Goal: Task Accomplishment & Management: Use online tool/utility

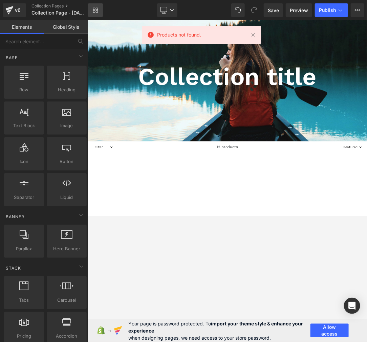
click at [97, 11] on icon at bounding box center [95, 9] width 5 height 5
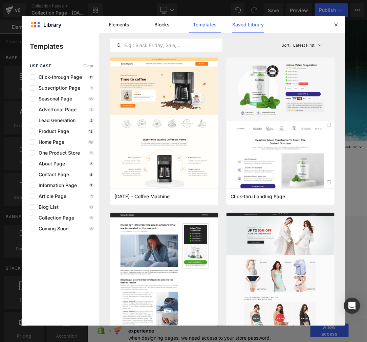
click at [256, 26] on link "Saved Library" at bounding box center [248, 24] width 32 height 17
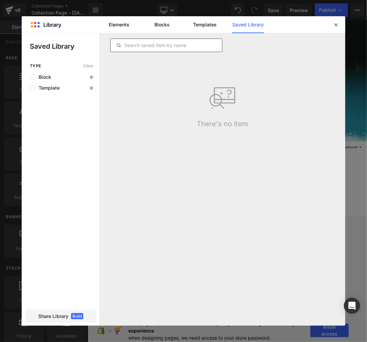
click at [190, 46] on input "text" at bounding box center [166, 45] width 111 height 8
paste input "Promised Land MX"
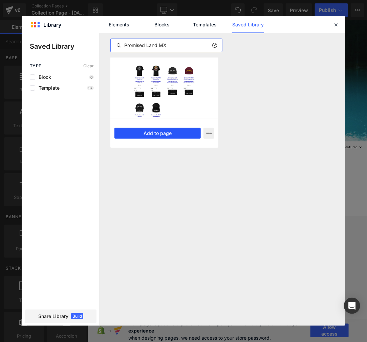
type input "Promised Land MX"
drag, startPoint x: 164, startPoint y: 134, endPoint x: 119, endPoint y: 202, distance: 81.8
click at [164, 134] on button "Add to page" at bounding box center [157, 133] width 86 height 11
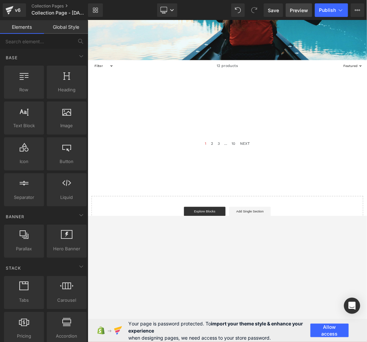
scroll to position [155, 0]
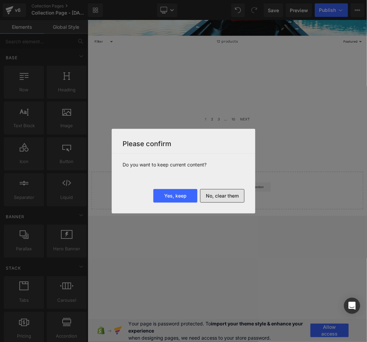
click at [229, 197] on button "No, clear them" at bounding box center [222, 196] width 44 height 14
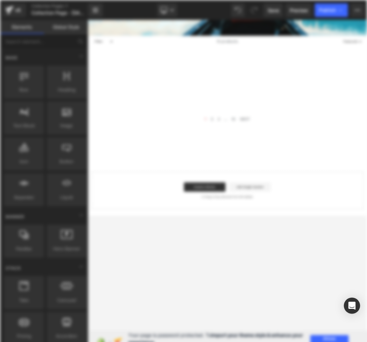
scroll to position [0, 0]
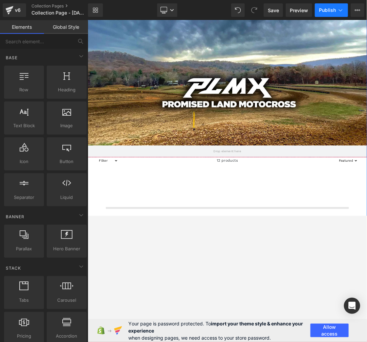
click at [342, 12] on icon at bounding box center [340, 10] width 7 height 7
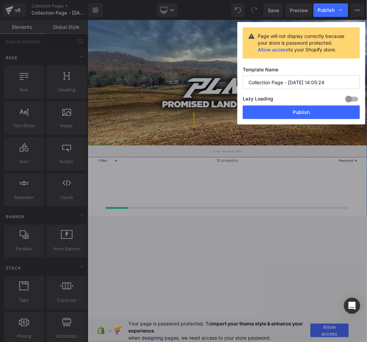
click at [322, 83] on input "Collection Page - Aug 27, 14:05:24" at bounding box center [301, 83] width 117 height 14
paste input "Promised Land MX"
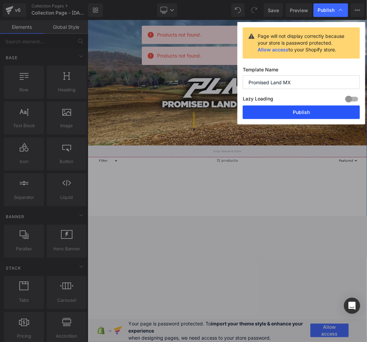
type input "Promised Land MX"
drag, startPoint x: 312, startPoint y: 170, endPoint x: 300, endPoint y: 112, distance: 58.7
click at [300, 112] on button "Publish" at bounding box center [301, 113] width 117 height 14
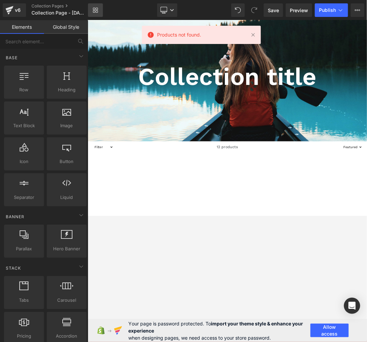
click at [100, 8] on link "Library" at bounding box center [95, 10] width 15 height 14
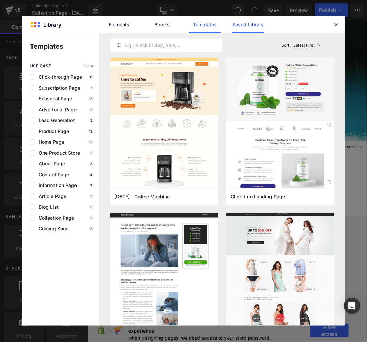
click at [233, 28] on link "Saved Library" at bounding box center [248, 24] width 32 height 17
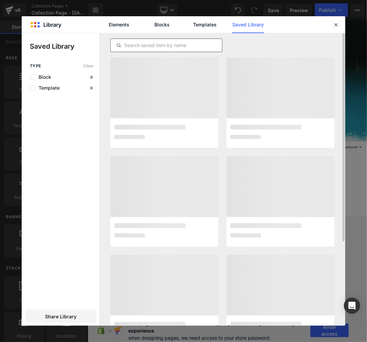
click at [173, 43] on input "text" at bounding box center [166, 45] width 111 height 8
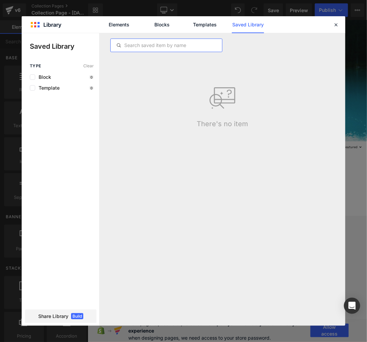
paste input "C&amp;C Moto Factory"
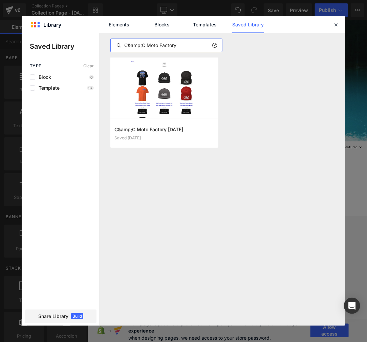
drag, startPoint x: 143, startPoint y: 42, endPoint x: 128, endPoint y: 43, distance: 14.9
click at [128, 43] on input "C&amp;C Moto Factory" at bounding box center [166, 45] width 111 height 8
type input "C&amp;C Moto Factory"
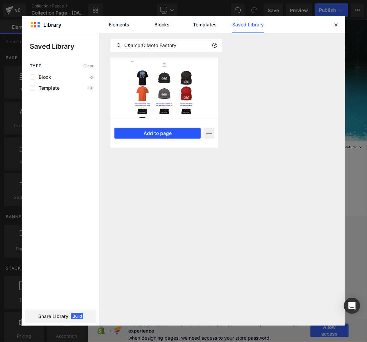
click at [148, 133] on button "Add to page" at bounding box center [157, 133] width 86 height 11
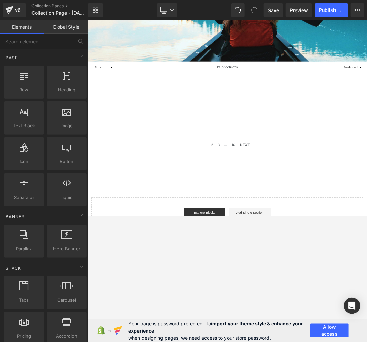
scroll to position [155, 0]
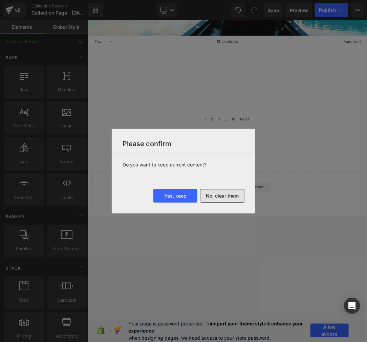
click at [225, 196] on button "No, clear them" at bounding box center [222, 196] width 44 height 14
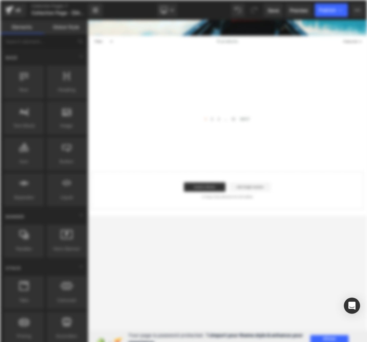
scroll to position [0, 0]
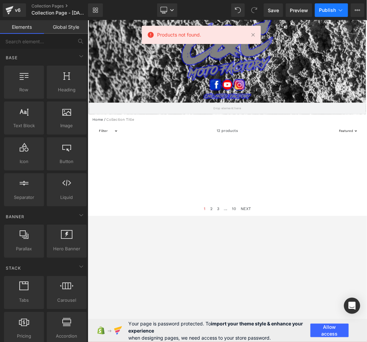
click at [337, 12] on icon at bounding box center [340, 10] width 7 height 7
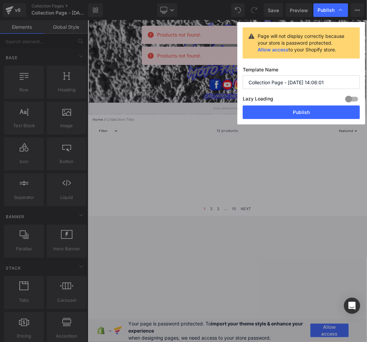
click at [299, 83] on input "Collection Page - Aug 27, 14:06:01" at bounding box center [301, 83] width 117 height 14
paste input "&amp;C Moto Factory"
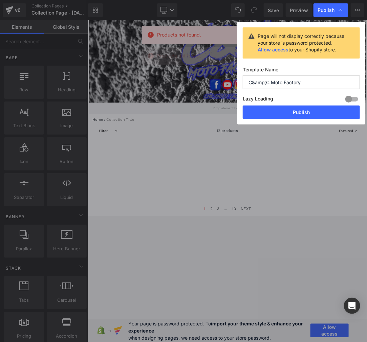
drag, startPoint x: 267, startPoint y: 80, endPoint x: 254, endPoint y: 80, distance: 13.2
click at [254, 80] on input "C&amp;C Moto Factory" at bounding box center [301, 83] width 117 height 14
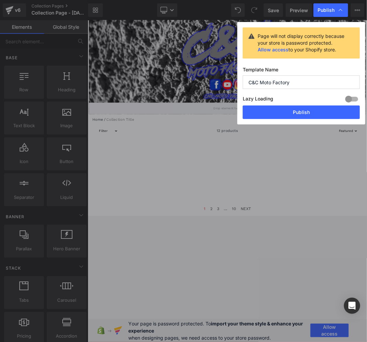
type input "C&C Moto Factory"
click at [289, 116] on button "Publish" at bounding box center [301, 113] width 117 height 14
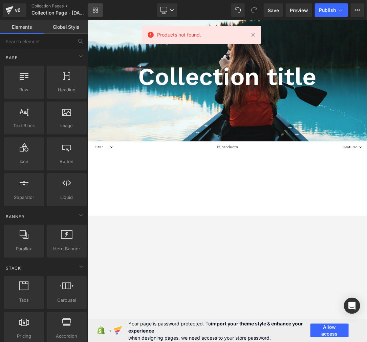
click at [88, 11] on link "Library" at bounding box center [95, 10] width 15 height 14
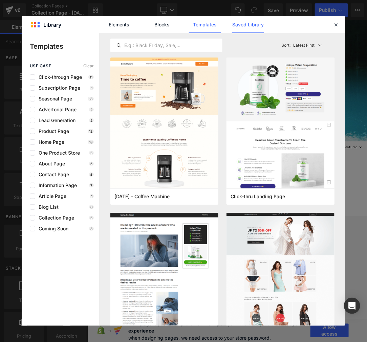
click at [239, 27] on link "Saved Library" at bounding box center [248, 24] width 32 height 17
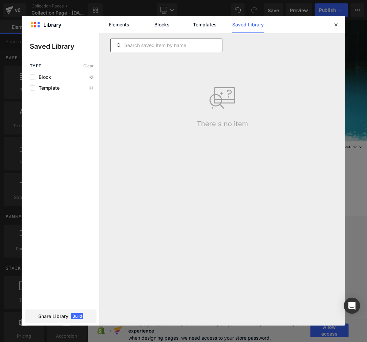
click at [177, 50] on div at bounding box center [166, 46] width 112 height 14
click at [177, 49] on input "text" at bounding box center [166, 45] width 111 height 8
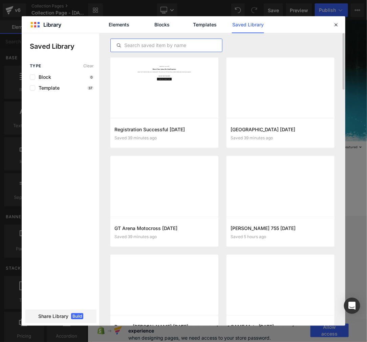
paste input "Kile Epperson"
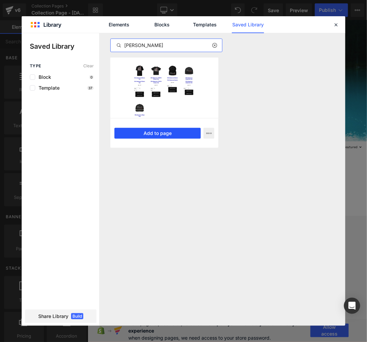
type input "Kile Epperson"
click at [154, 133] on button "Add to page" at bounding box center [157, 133] width 86 height 11
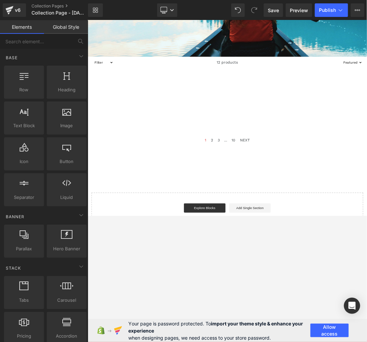
scroll to position [155, 0]
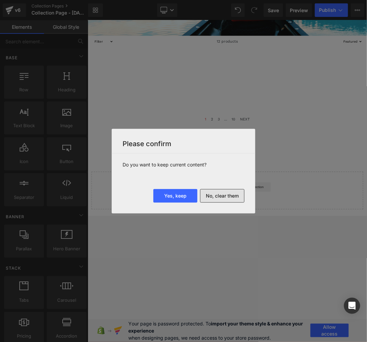
click at [227, 197] on button "No, clear them" at bounding box center [222, 196] width 44 height 14
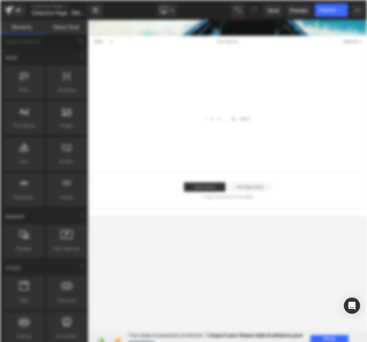
scroll to position [0, 0]
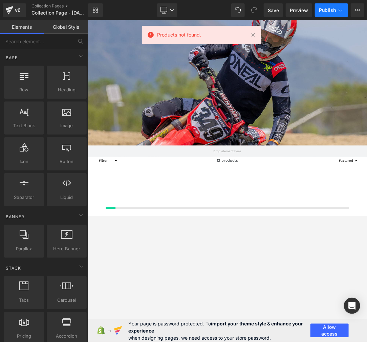
click at [331, 12] on span "Publish" at bounding box center [327, 9] width 17 height 5
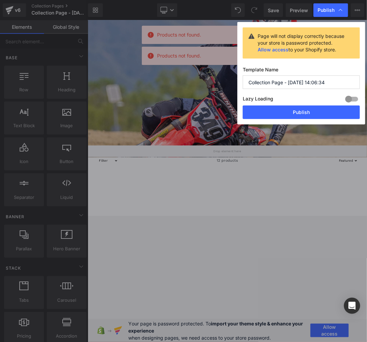
click at [284, 88] on input "Collection Page - Aug 27, 14:06:34" at bounding box center [301, 83] width 117 height 14
paste input "Kile Epperson"
type input "Kile Epperson"
click at [292, 116] on button "Publish" at bounding box center [301, 113] width 117 height 14
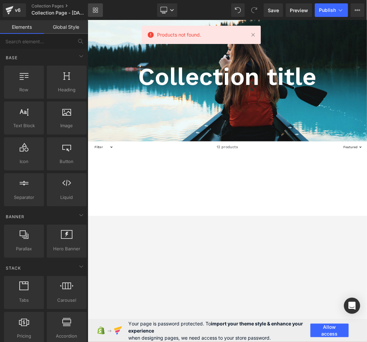
click at [99, 12] on link "Library" at bounding box center [95, 10] width 15 height 14
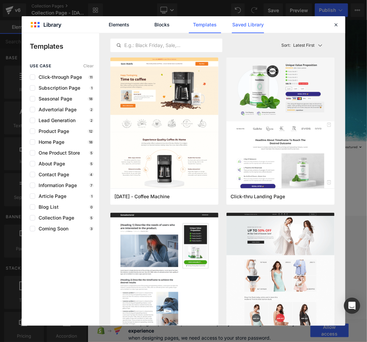
click at [252, 26] on link "Saved Library" at bounding box center [248, 24] width 32 height 17
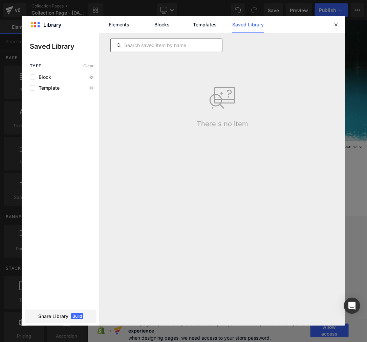
click at [161, 50] on div at bounding box center [166, 46] width 112 height 14
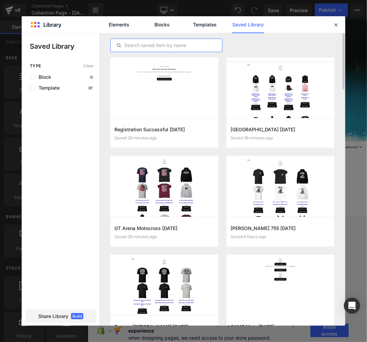
click at [161, 49] on input "text" at bounding box center [166, 45] width 111 height 8
paste input "SOBMX"
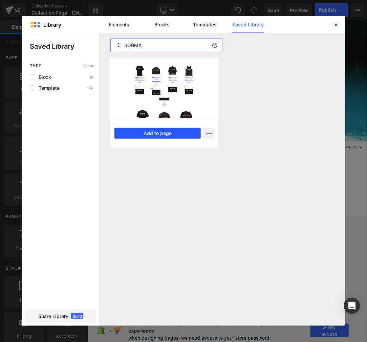
type input "SOBMX"
click at [152, 131] on button "Add to page" at bounding box center [157, 133] width 86 height 11
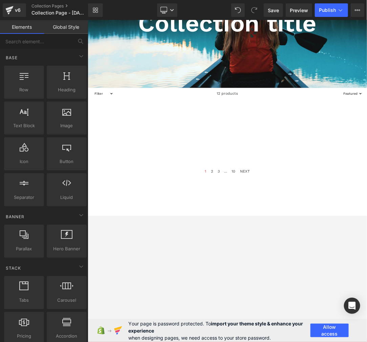
scroll to position [155, 0]
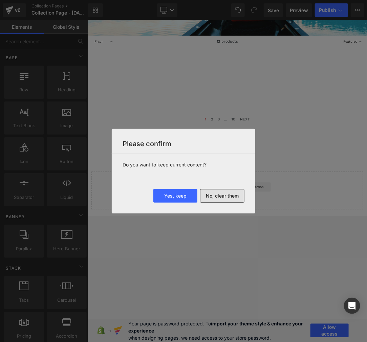
click at [221, 195] on button "No, clear them" at bounding box center [222, 196] width 44 height 14
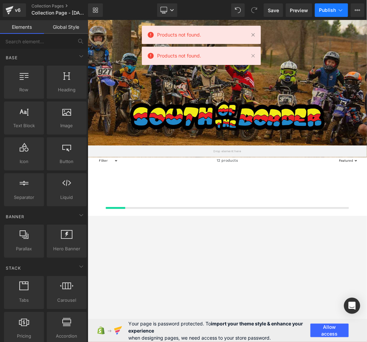
click at [332, 7] on span "Publish" at bounding box center [327, 9] width 17 height 5
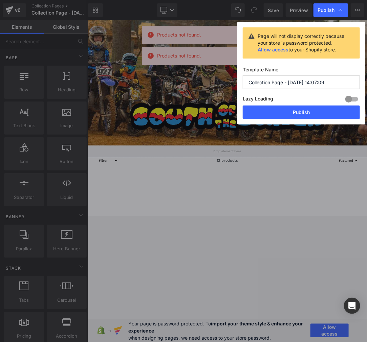
click at [300, 80] on input "Collection Page - Aug 27, 14:07:09" at bounding box center [301, 83] width 117 height 14
paste input "SOBMX"
type input "SOBMX"
click at [293, 112] on button "Publish" at bounding box center [301, 113] width 117 height 14
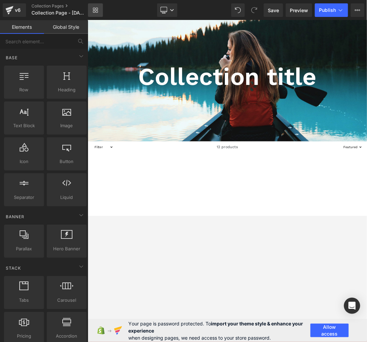
click at [95, 9] on icon at bounding box center [95, 9] width 5 height 5
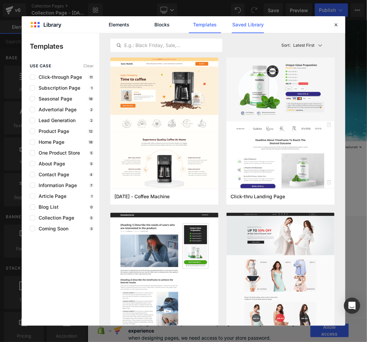
click at [249, 26] on link "Saved Library" at bounding box center [248, 24] width 32 height 17
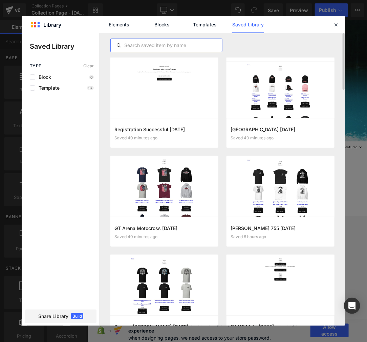
click at [181, 47] on input "text" at bounding box center [166, 45] width 111 height 8
paste input "[PERSON_NAME]"
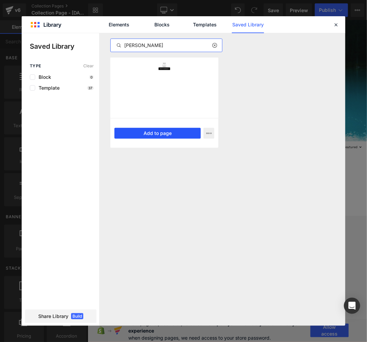
type input "[PERSON_NAME]"
click at [154, 137] on button "Add to page" at bounding box center [157, 133] width 86 height 11
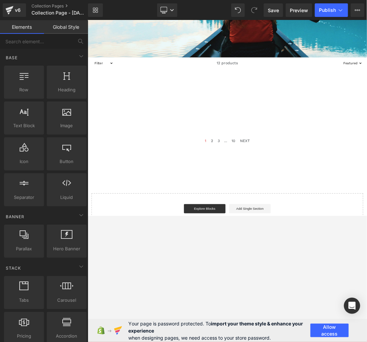
scroll to position [155, 0]
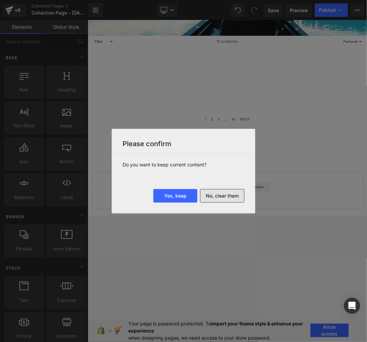
click at [232, 193] on button "No, clear them" at bounding box center [222, 196] width 44 height 14
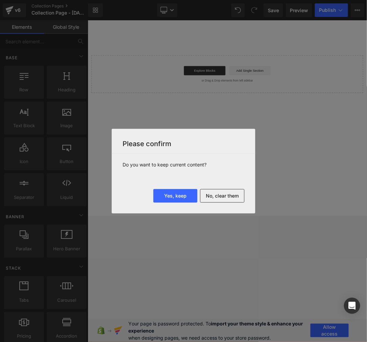
scroll to position [0, 0]
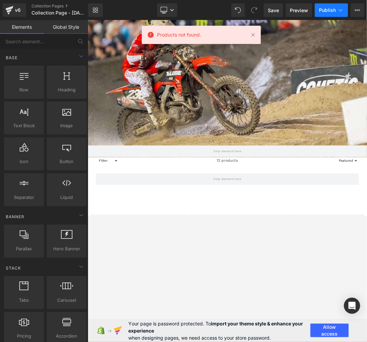
click at [326, 11] on span "Publish" at bounding box center [327, 9] width 17 height 5
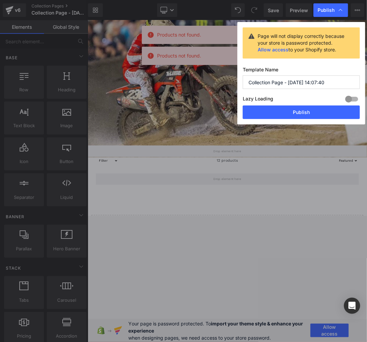
click at [290, 86] on input "Collection Page - [DATE] 14:07:40" at bounding box center [301, 83] width 117 height 14
paste input "[PERSON_NAME]"
type input "[PERSON_NAME]"
drag, startPoint x: 295, startPoint y: 112, endPoint x: 305, endPoint y: 168, distance: 57.0
click at [295, 112] on button "Publish" at bounding box center [301, 113] width 117 height 14
